Goal: Navigation & Orientation: Understand site structure

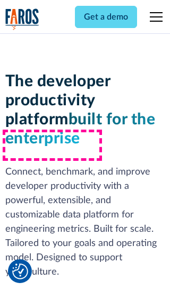
scroll to position [160, 0]
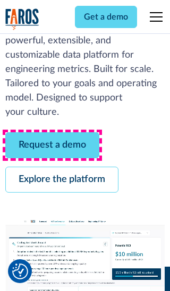
click at [52, 145] on link "Request a demo" at bounding box center [52, 145] width 94 height 26
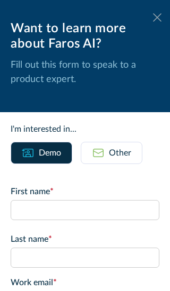
click at [157, 17] on icon at bounding box center [157, 17] width 8 height 8
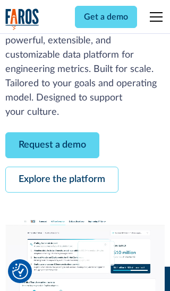
scroll to position [194, 0]
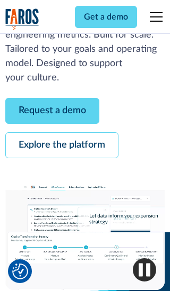
click at [61, 145] on link "Explore the platform" at bounding box center [61, 145] width 113 height 26
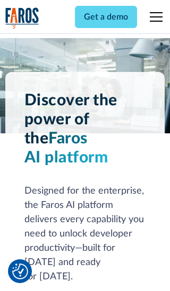
scroll to position [7965, 0]
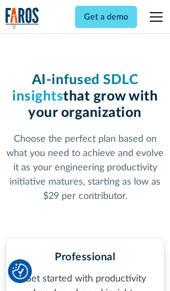
scroll to position [1647, 0]
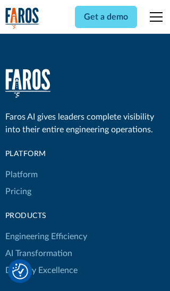
click at [21, 166] on link "Platform" at bounding box center [21, 174] width 32 height 17
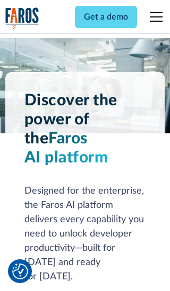
scroll to position [8305, 0]
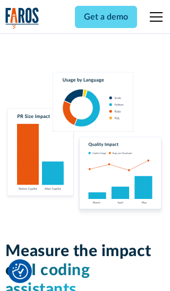
scroll to position [6556, 0]
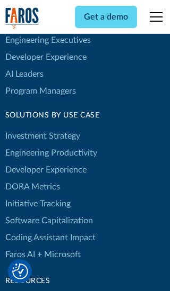
click at [32, 179] on link "DORA Metrics" at bounding box center [32, 187] width 55 height 17
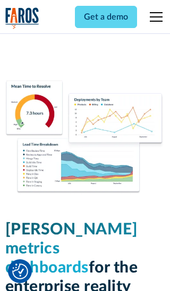
scroll to position [4645, 0]
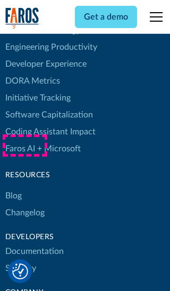
scroll to position [4747, 0]
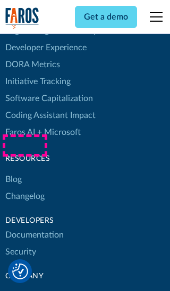
click at [24, 188] on link "Changelog" at bounding box center [24, 196] width 39 height 17
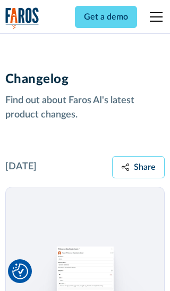
scroll to position [12805, 0]
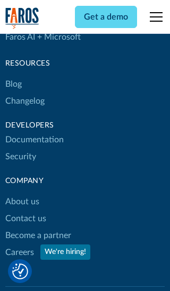
click at [22, 193] on link "About us" at bounding box center [22, 201] width 34 height 17
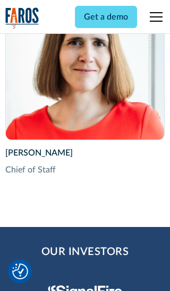
scroll to position [3659, 0]
